Goal: Transaction & Acquisition: Purchase product/service

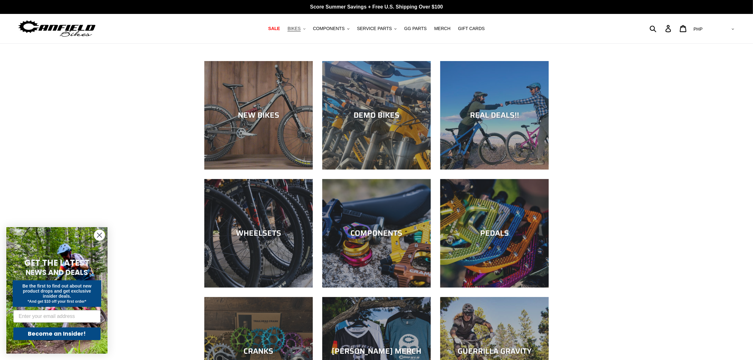
click at [307, 28] on button "BIKES .cls-1{fill:#231f20}" at bounding box center [296, 28] width 24 height 9
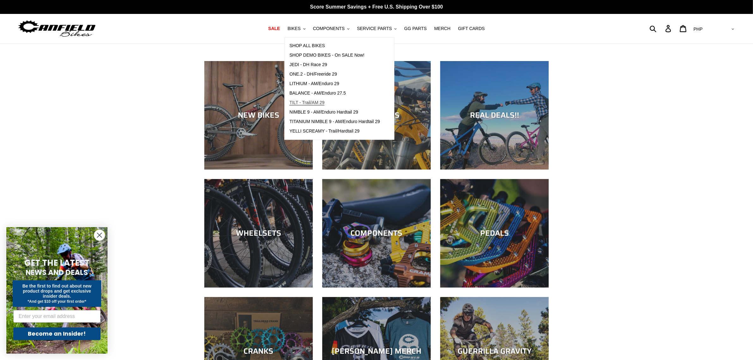
click at [304, 105] on span "TILT - Trail/AM 29" at bounding box center [306, 102] width 35 height 5
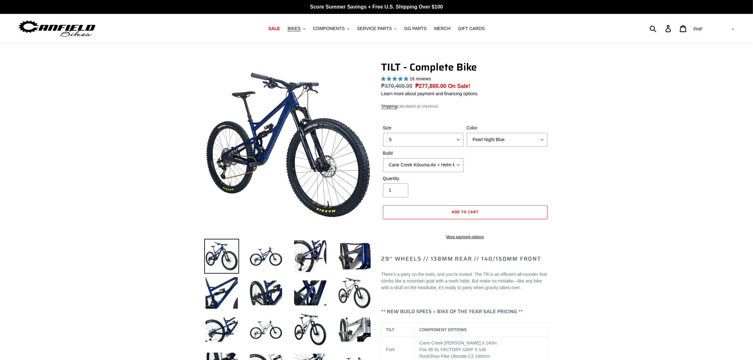
select select "highest-rating"
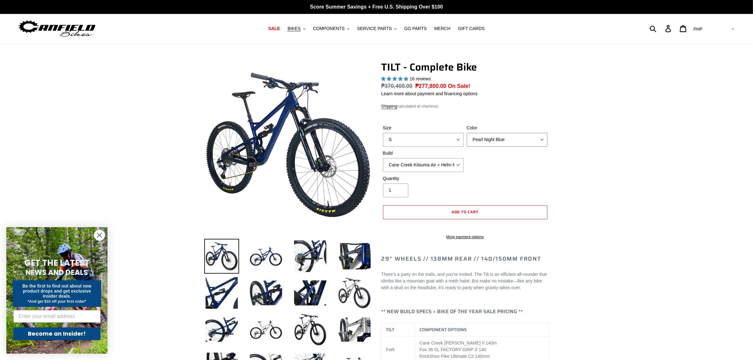
click at [490, 142] on select "Pearl Night Blue Stealth Silver Raw" at bounding box center [507, 140] width 81 height 14
select select "Stealth Silver"
click at [467, 133] on select "Pearl Night Blue Stealth Silver Raw" at bounding box center [507, 140] width 81 height 14
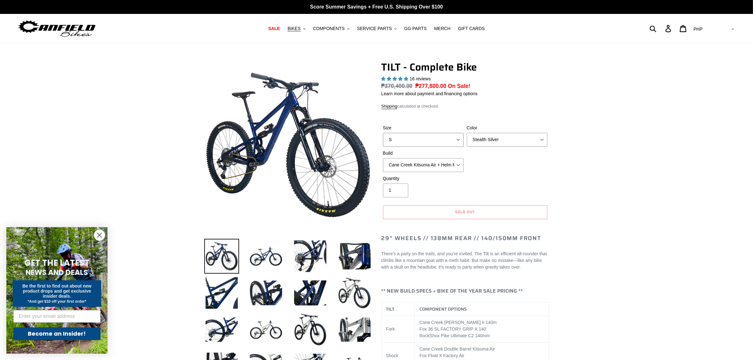
click at [451, 143] on select "S M L" at bounding box center [423, 140] width 81 height 14
click at [427, 162] on select "Cane Creek Kitsuma Air + Helm MKII 140 + SRAM GX Cane Creek Kitsuma Air + Helm …" at bounding box center [423, 165] width 81 height 14
select select "Cane Creek Kitsuma Air + Helm MKII 140 + SRAM XO1"
click at [383, 158] on select "Cane Creek Kitsuma Air + Helm MKII 140 + SRAM GX Cane Creek Kitsuma Air + Helm …" at bounding box center [423, 165] width 81 height 14
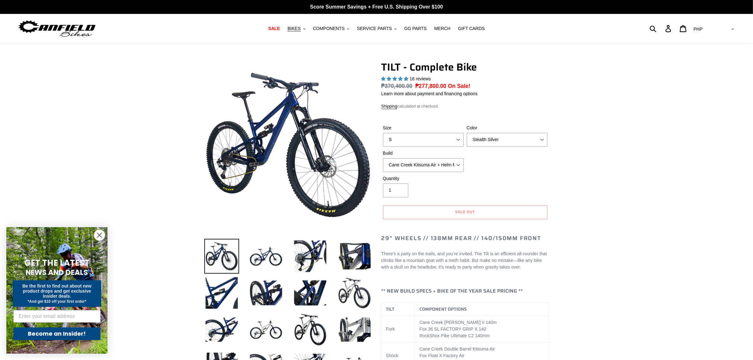
drag, startPoint x: 435, startPoint y: 128, endPoint x: 433, endPoint y: 138, distance: 9.4
click at [435, 129] on label "Size" at bounding box center [423, 128] width 81 height 7
click at [435, 133] on select "S M L" at bounding box center [423, 140] width 81 height 14
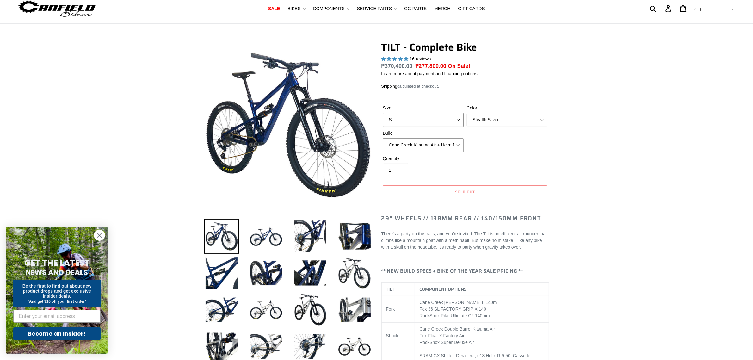
scroll to position [40, 0]
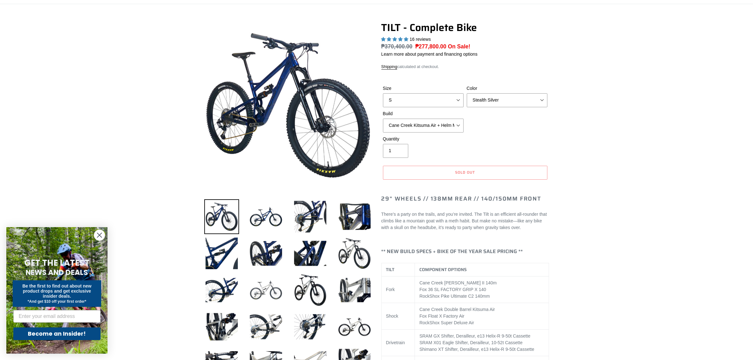
click at [275, 298] on img at bounding box center [266, 290] width 35 height 35
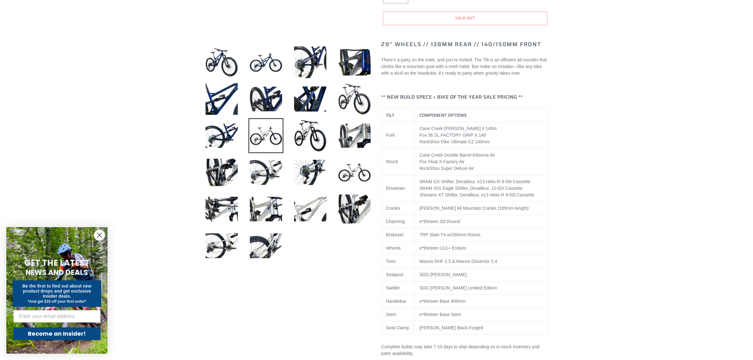
scroll to position [119, 0]
